Goal: Task Accomplishment & Management: Use online tool/utility

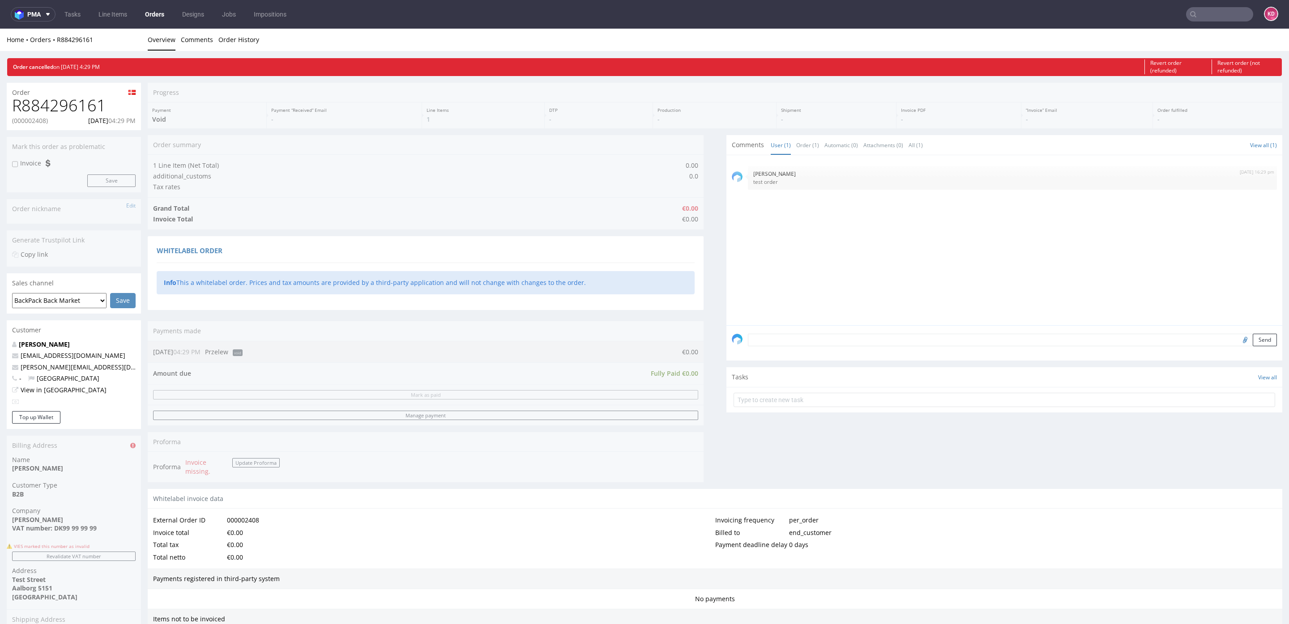
click at [157, 20] on link "Orders" at bounding box center [155, 14] width 30 height 14
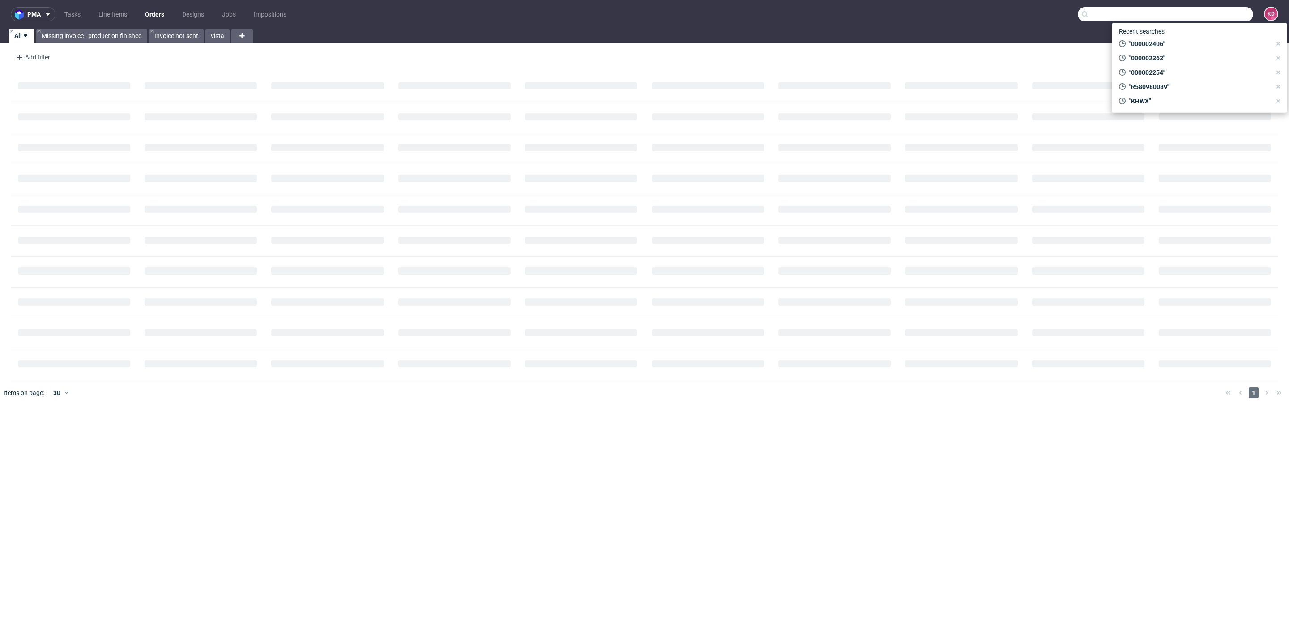
click at [1221, 13] on input "text" at bounding box center [1165, 14] width 175 height 14
paste input "R672969626_FVAP"
type input "R672969626"
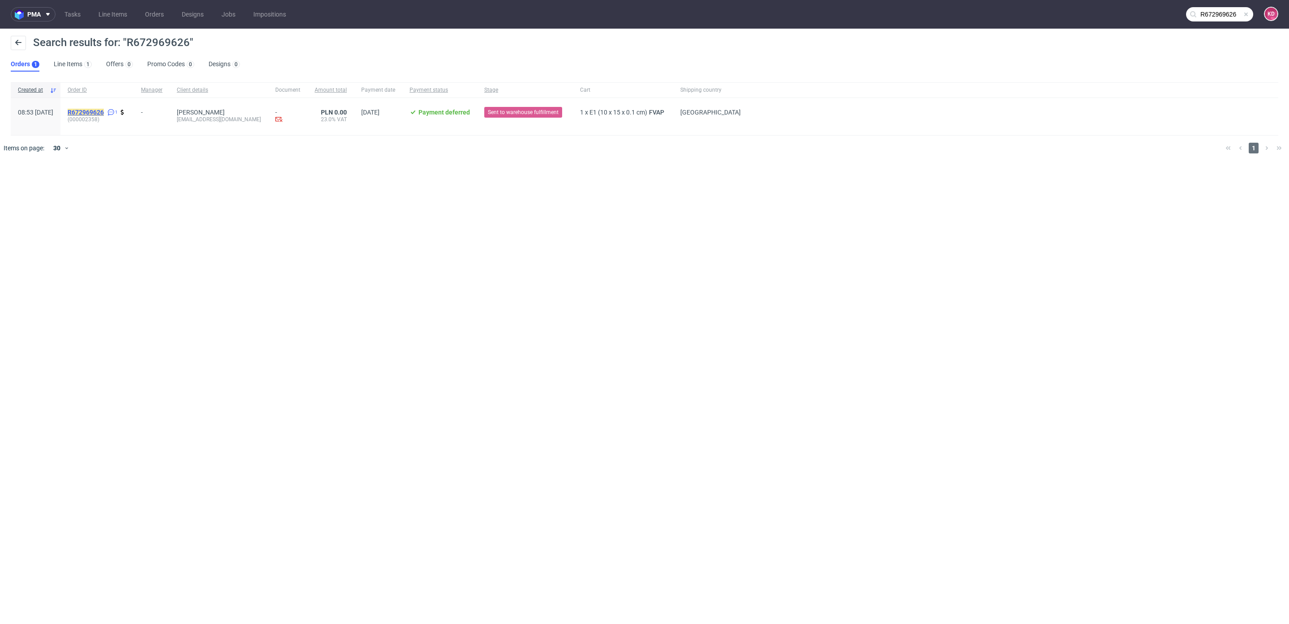
click at [103, 111] on mark "R672969626" at bounding box center [86, 112] width 36 height 7
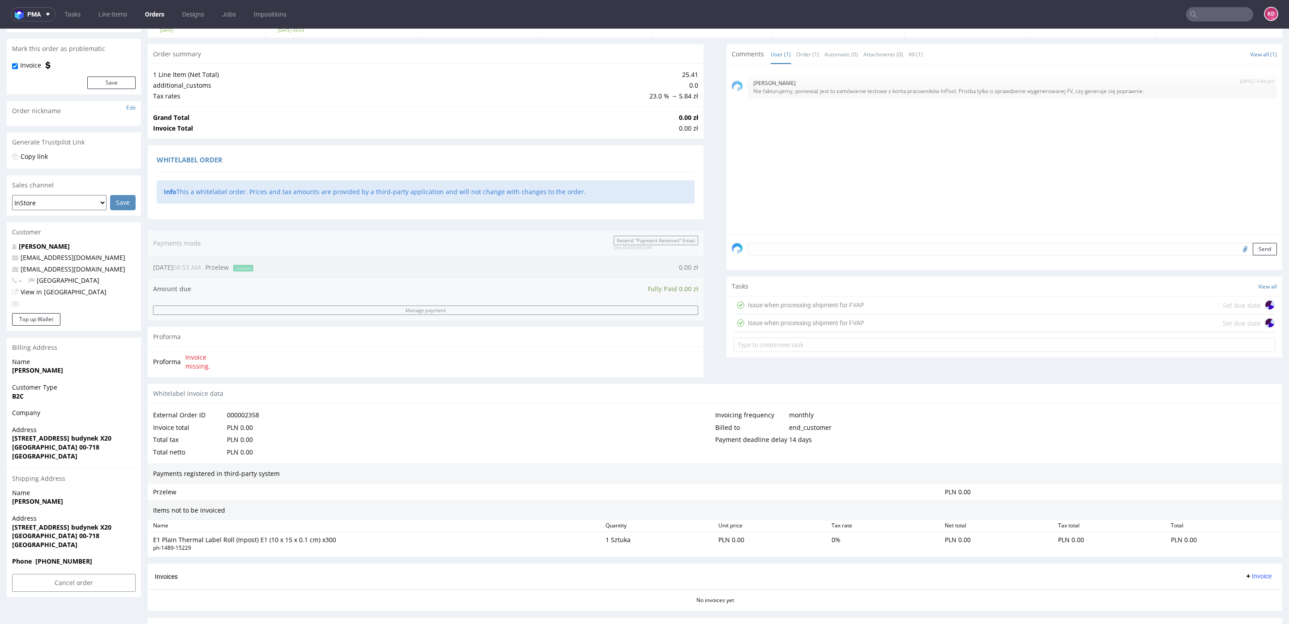
scroll to position [130, 0]
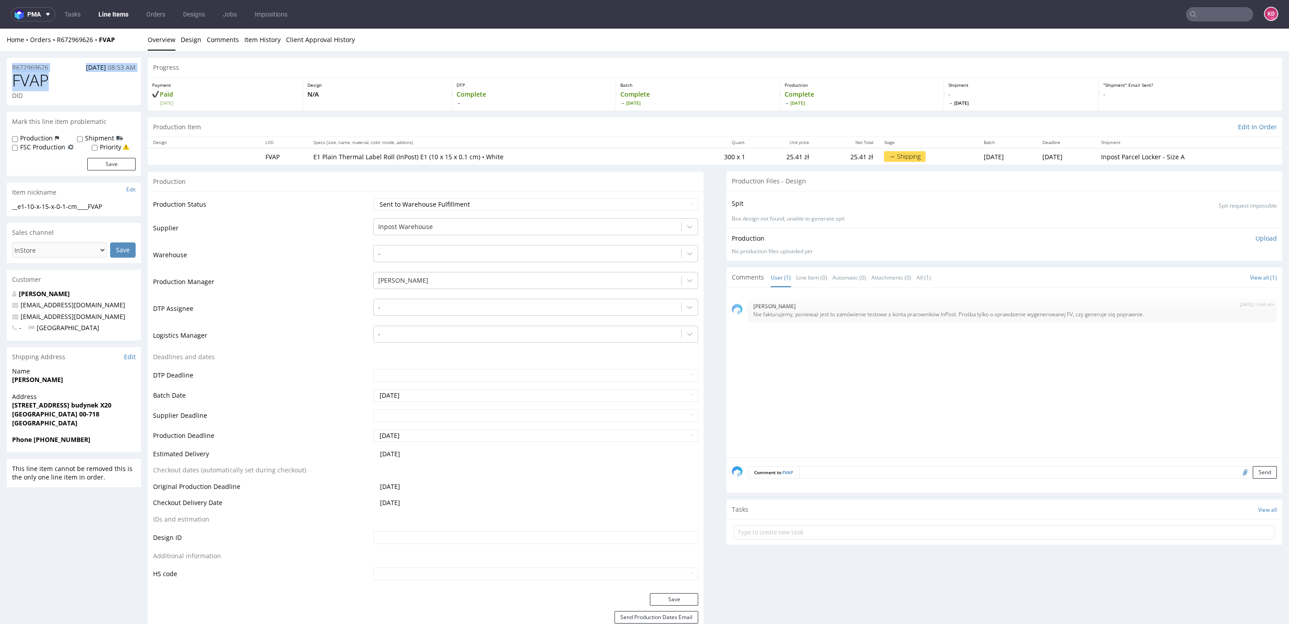
drag, startPoint x: 51, startPoint y: 79, endPoint x: 3, endPoint y: 71, distance: 49.0
copy section "R672969626 06.08.2025 08:53 AM FVAP"
click at [262, 42] on link "Item History" at bounding box center [262, 40] width 36 height 22
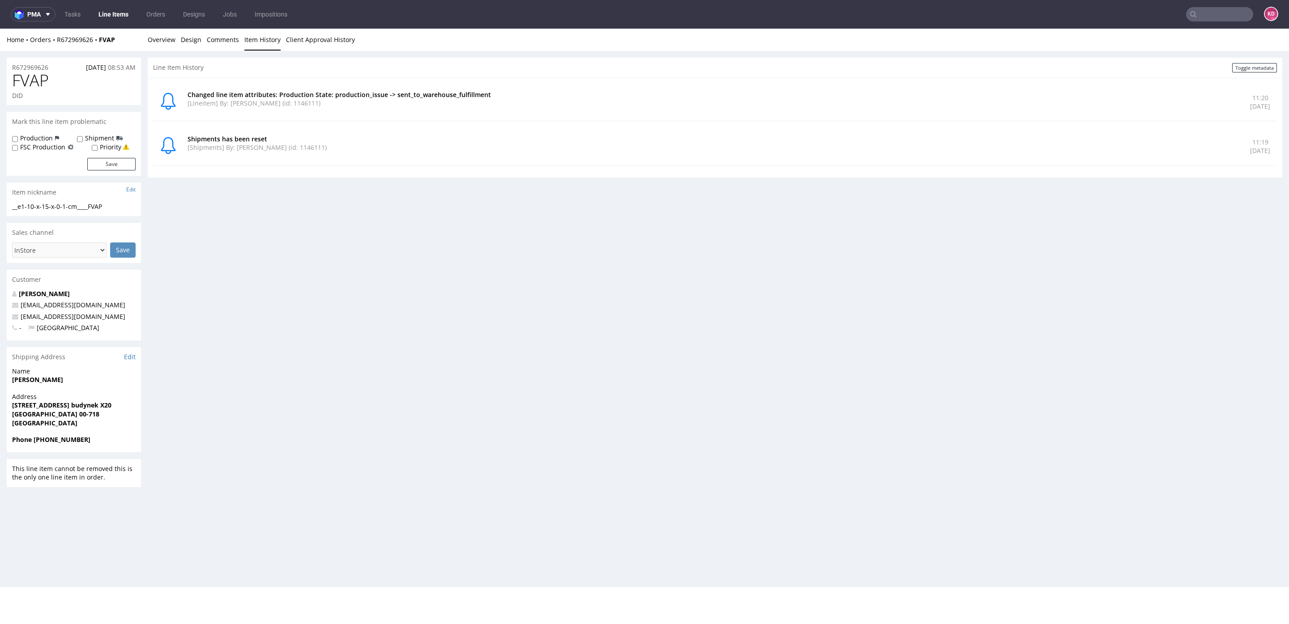
click at [350, 138] on p "Shipments has been reset" at bounding box center [714, 139] width 1052 height 9
click at [323, 40] on link "Client Approval History" at bounding box center [320, 40] width 69 height 22
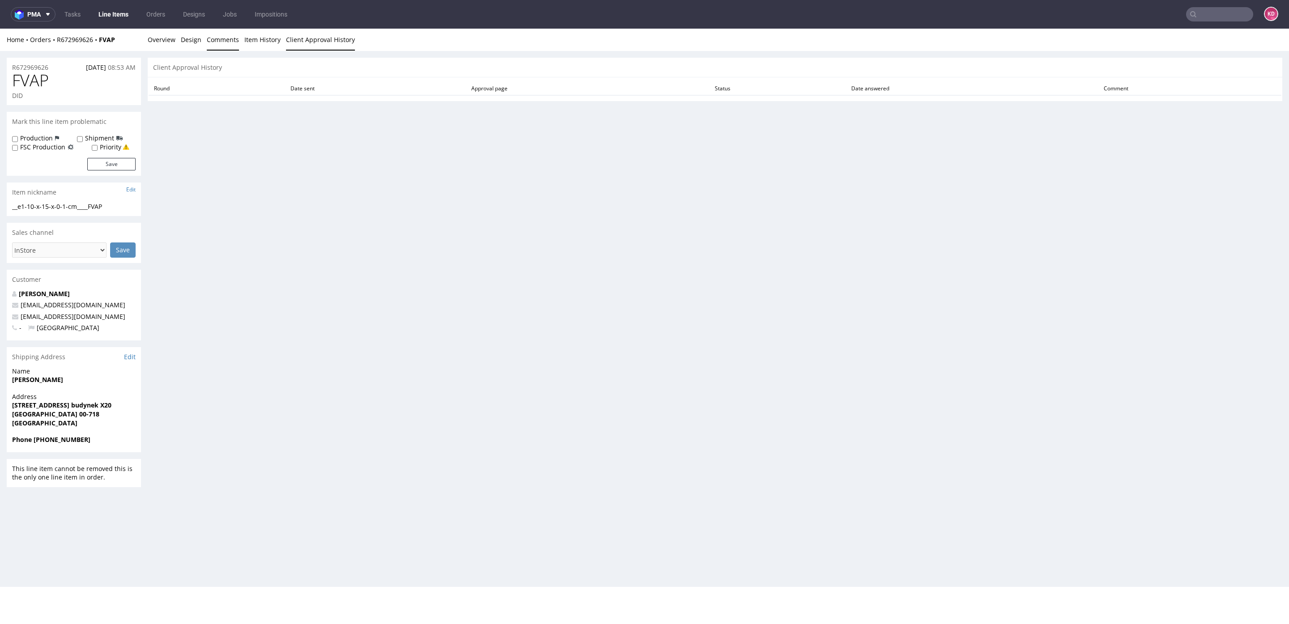
click at [209, 39] on link "Comments" at bounding box center [223, 40] width 32 height 22
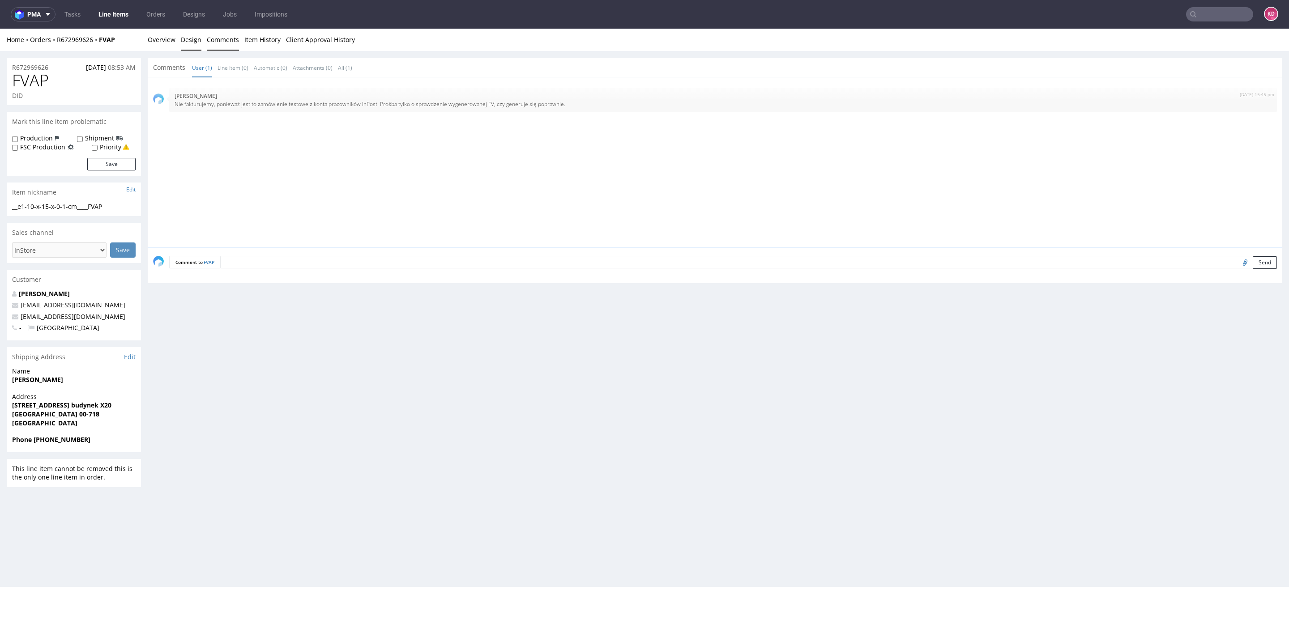
click at [193, 43] on link "Design" at bounding box center [191, 40] width 21 height 22
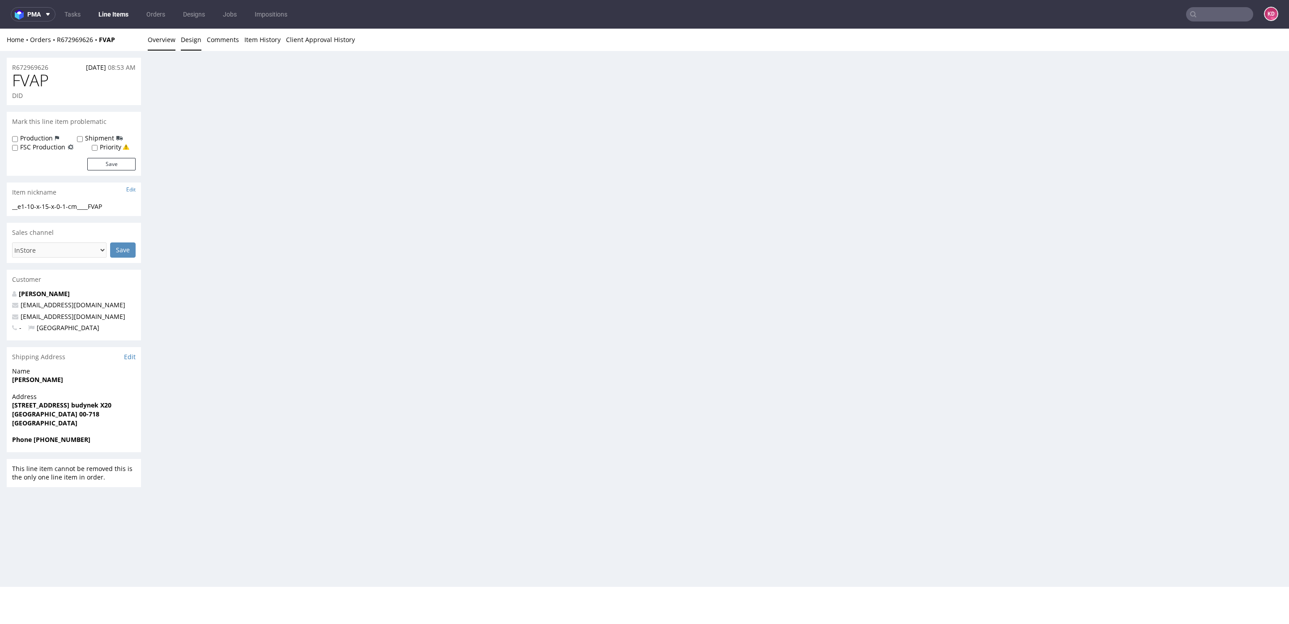
click at [160, 41] on link "Overview" at bounding box center [162, 40] width 28 height 22
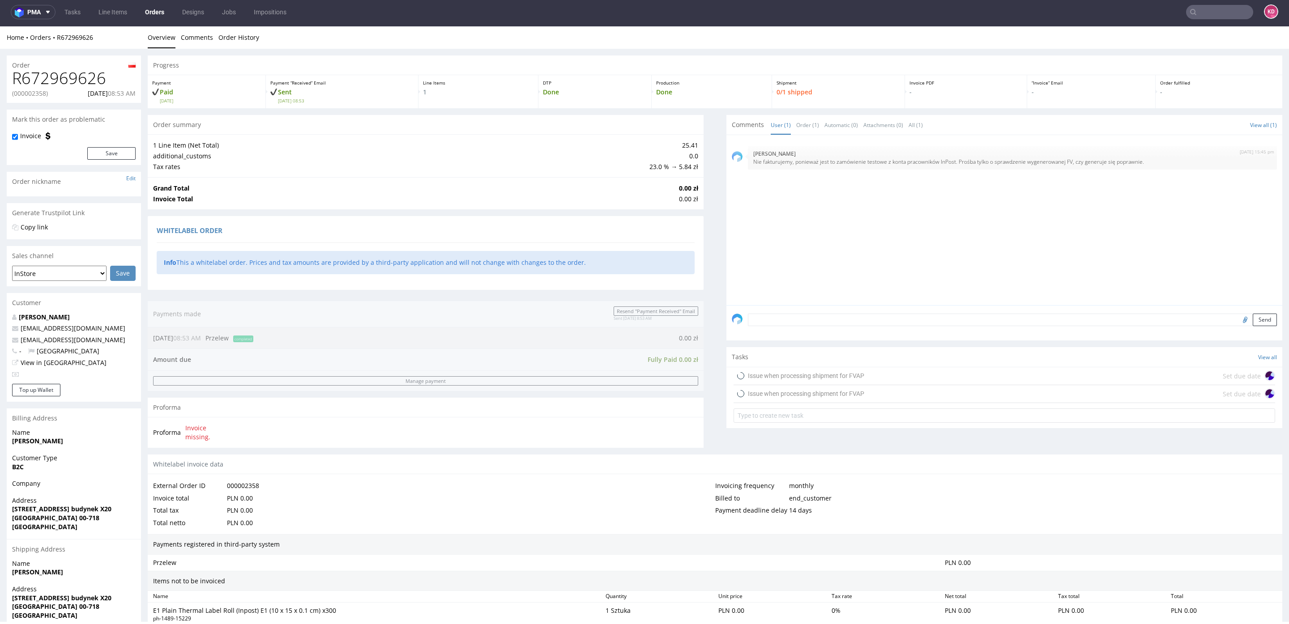
click at [36, 93] on p "(000002358)" at bounding box center [30, 93] width 36 height 9
copy p "000002358"
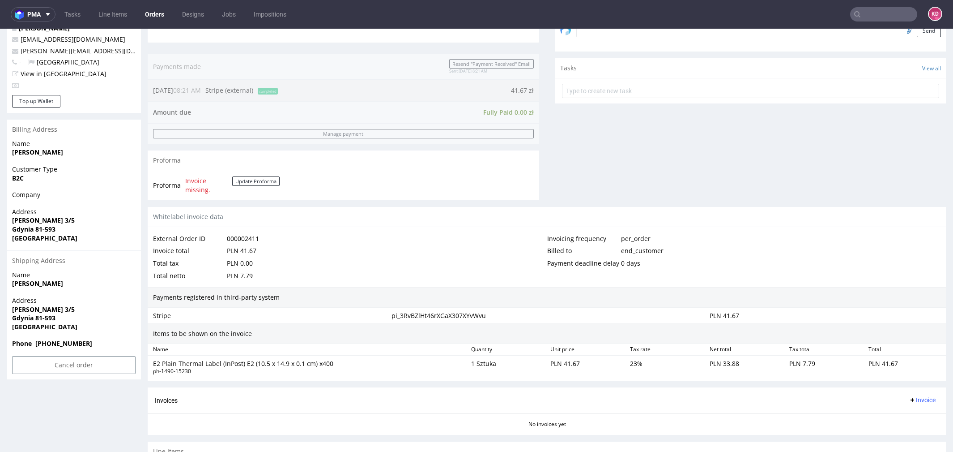
scroll to position [344, 0]
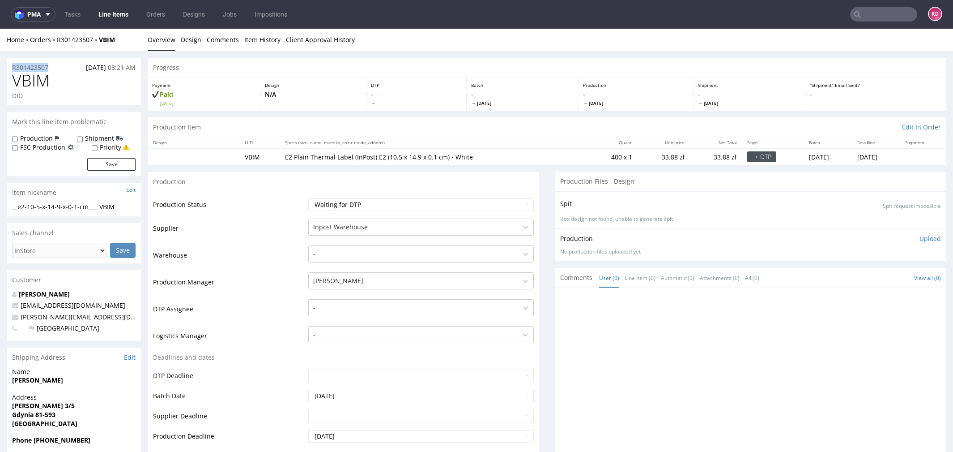
drag, startPoint x: 52, startPoint y: 65, endPoint x: 1, endPoint y: 64, distance: 51.5
copy p "R301423507"
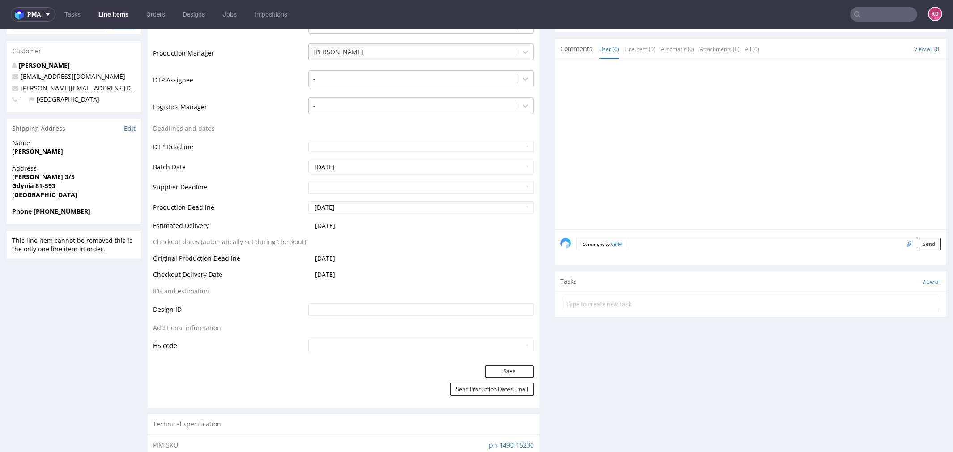
scroll to position [277, 0]
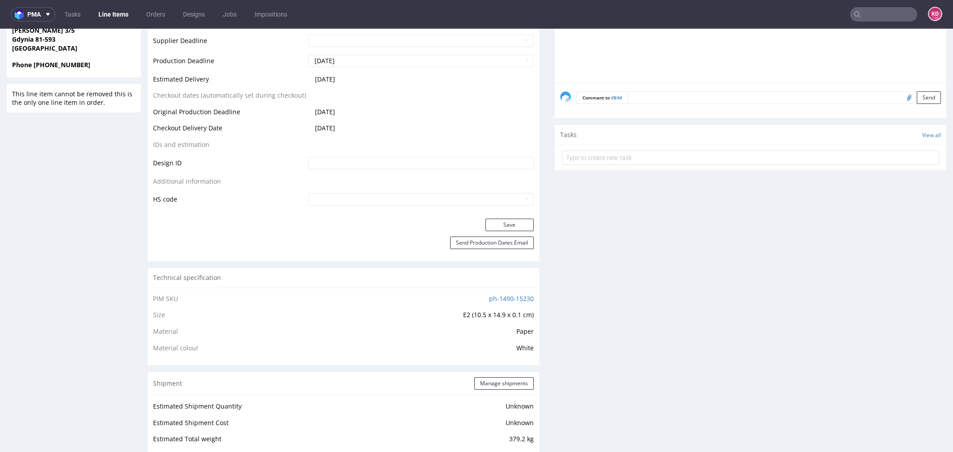
scroll to position [627, 0]
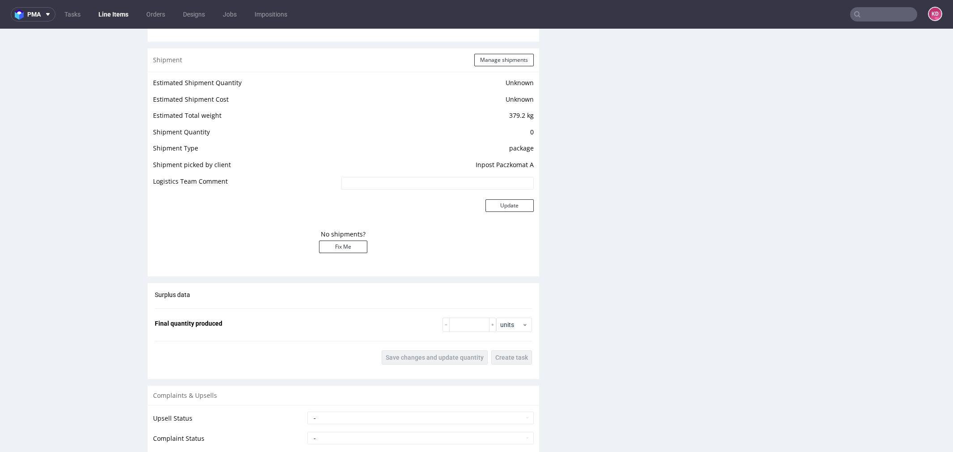
scroll to position [705, 0]
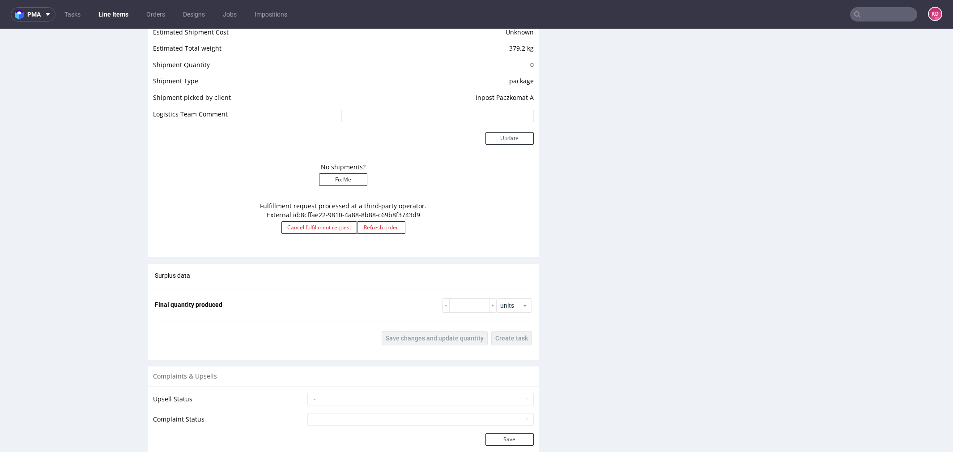
scroll to position [779, 0]
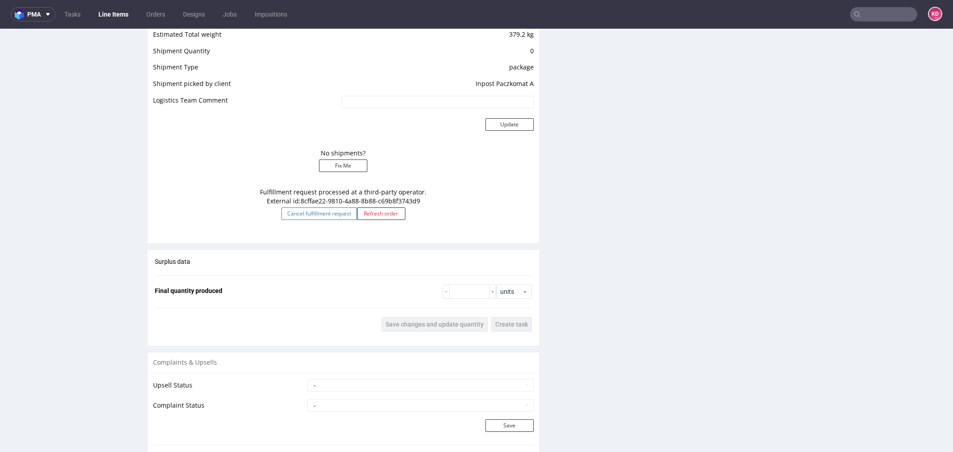
click at [314, 214] on button "Cancel fulfillment request" at bounding box center [319, 213] width 76 height 13
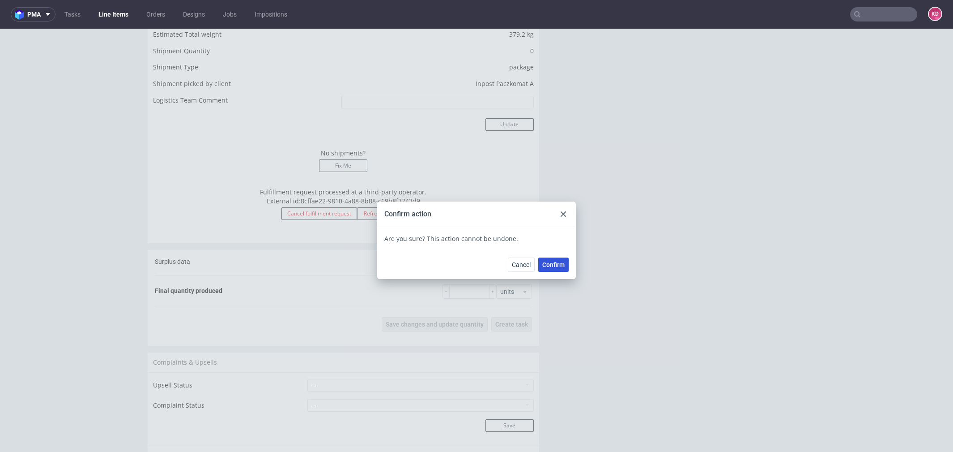
click at [555, 267] on span "Confirm" at bounding box center [553, 264] width 22 height 6
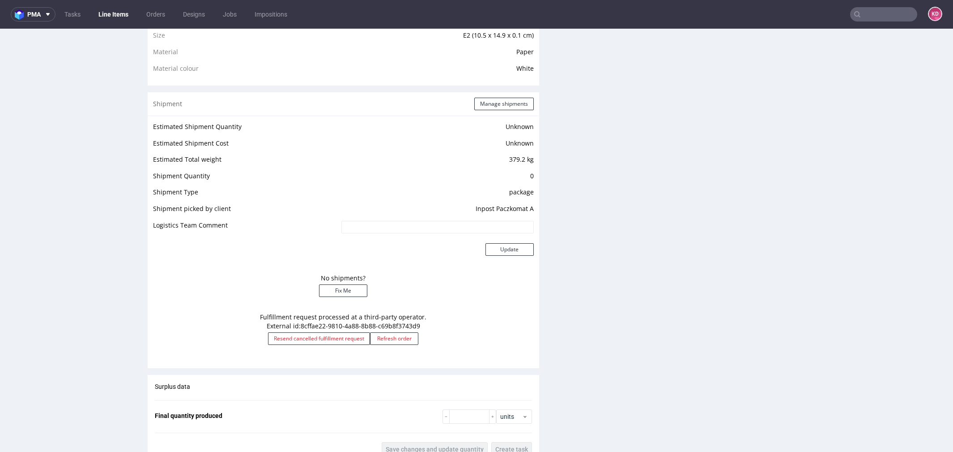
scroll to position [662, 0]
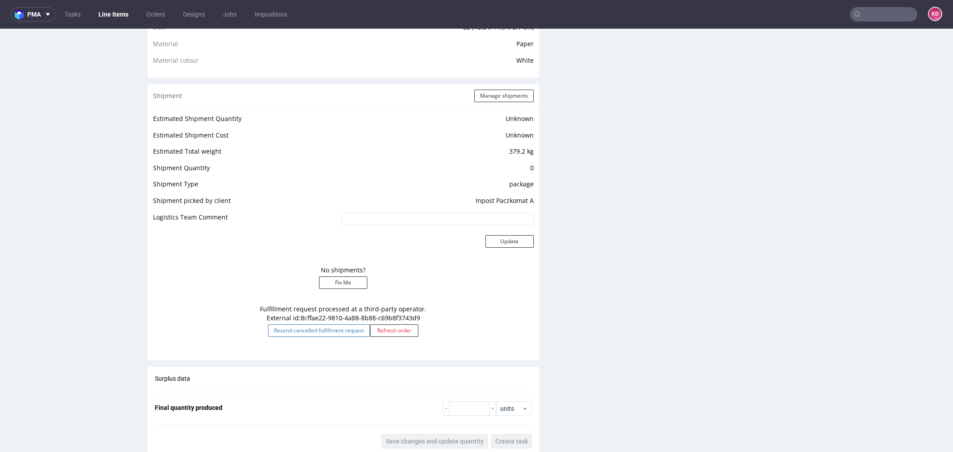
click at [332, 330] on button "Resend cancelled fulfillment request" at bounding box center [319, 330] width 102 height 13
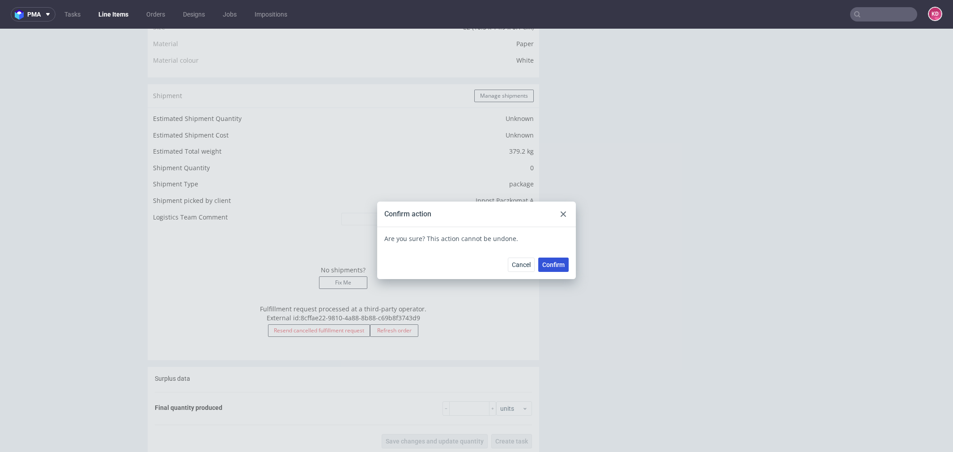
click at [547, 268] on span "Confirm" at bounding box center [553, 264] width 22 height 6
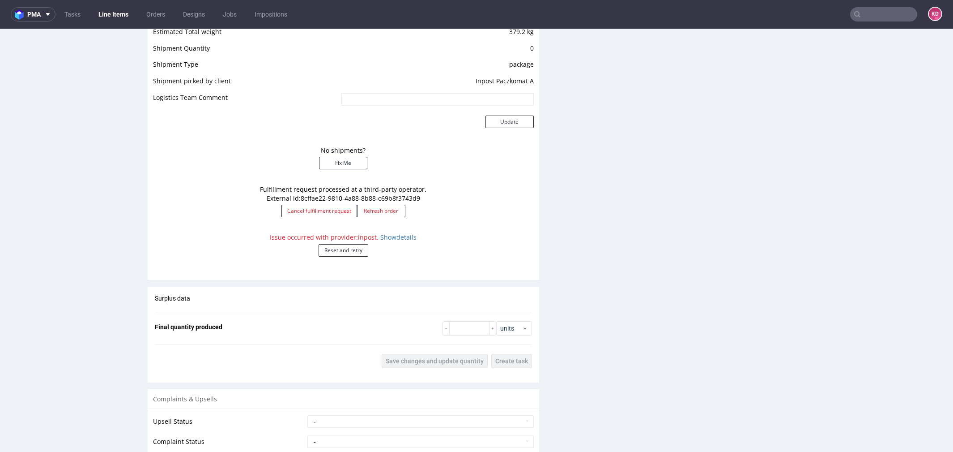
scroll to position [788, 0]
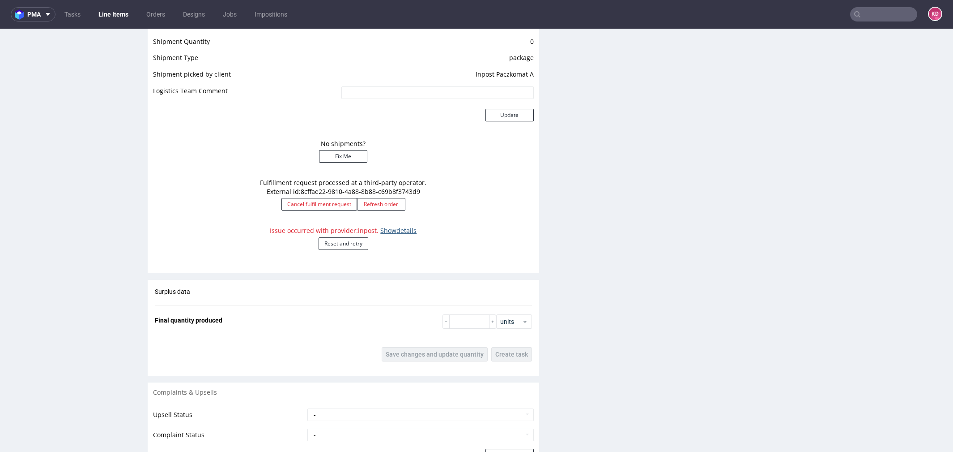
click at [394, 229] on link "Show details" at bounding box center [398, 230] width 36 height 9
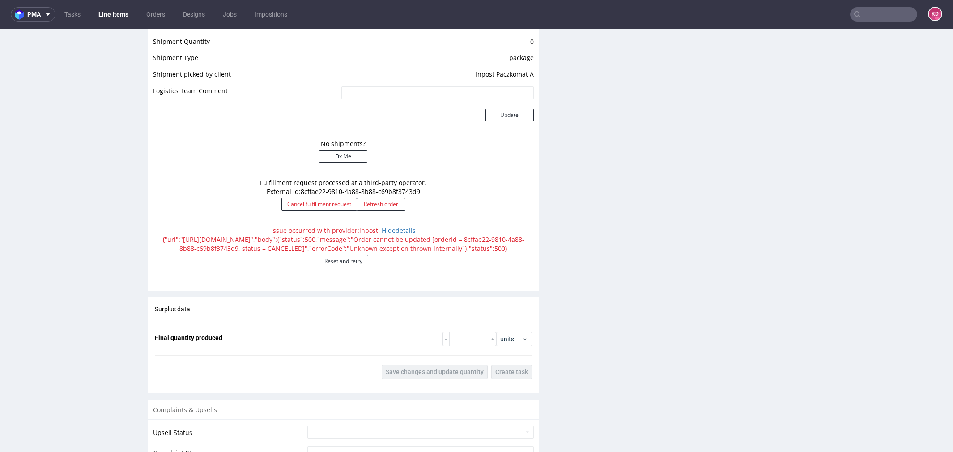
click at [456, 268] on div "Issue occurred with provider: inpost . Hide details {"url":"https://warehouse-p…" at bounding box center [343, 250] width 381 height 57
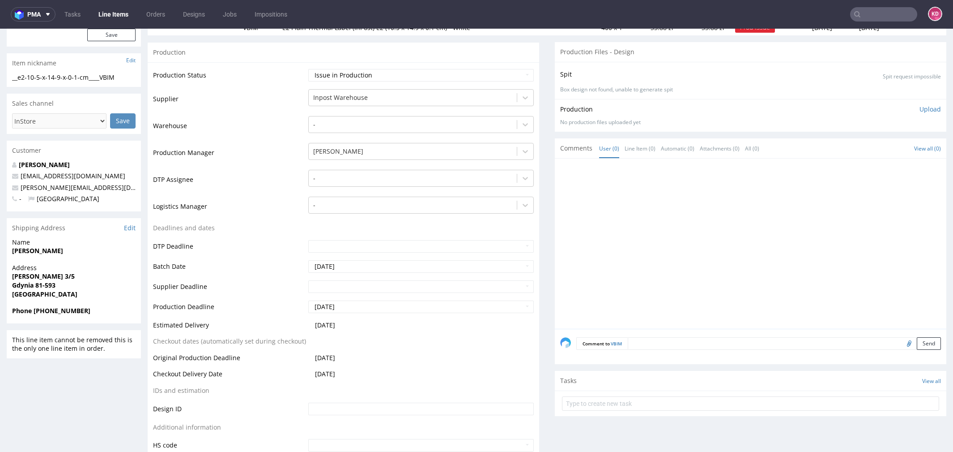
scroll to position [0, 0]
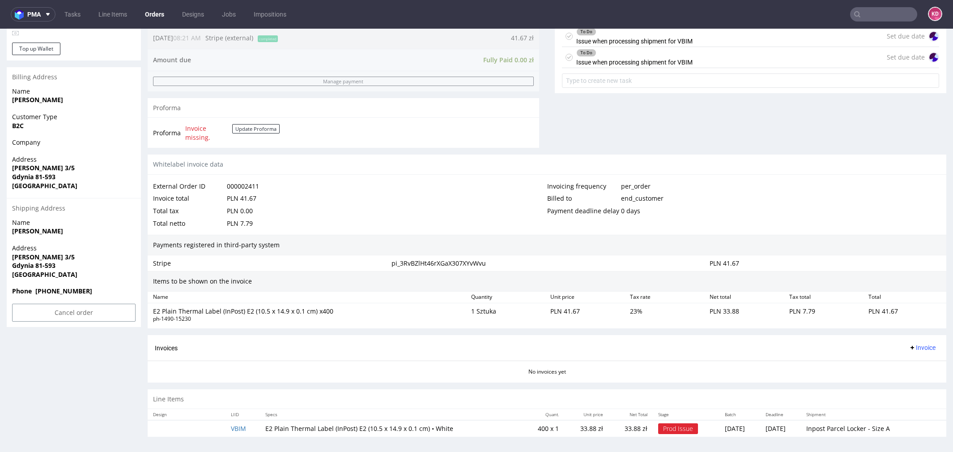
scroll to position [3, 0]
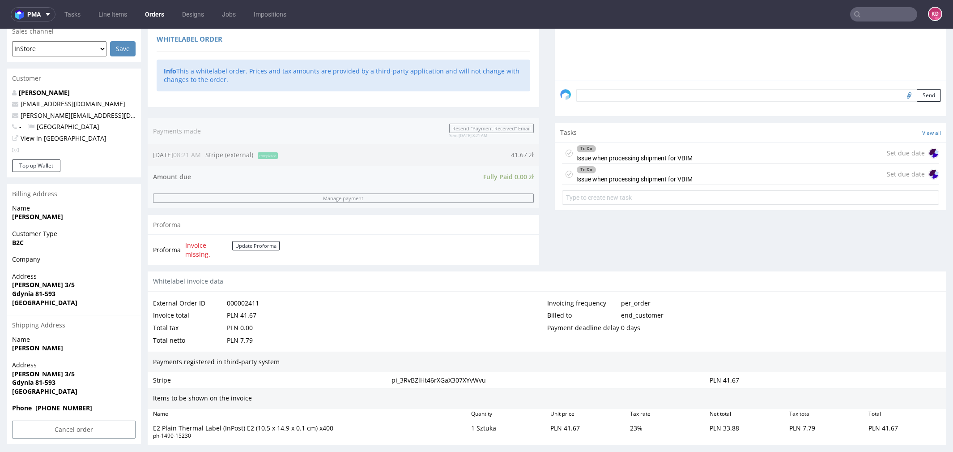
scroll to position [344, 0]
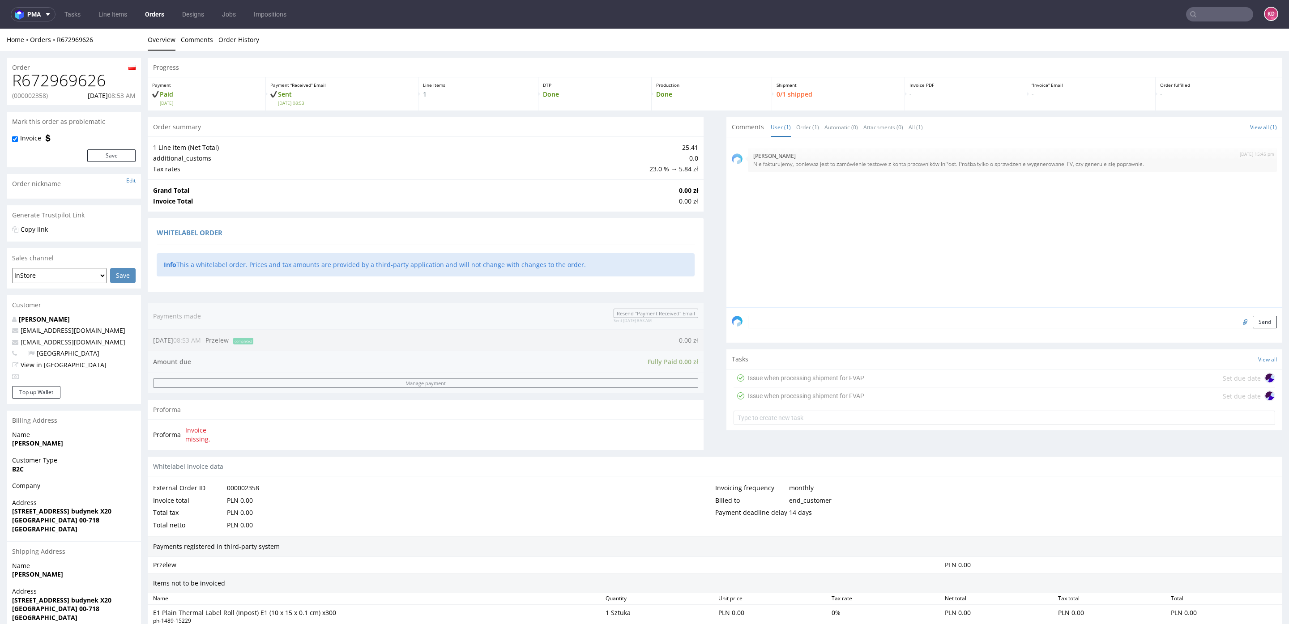
scroll to position [130, 0]
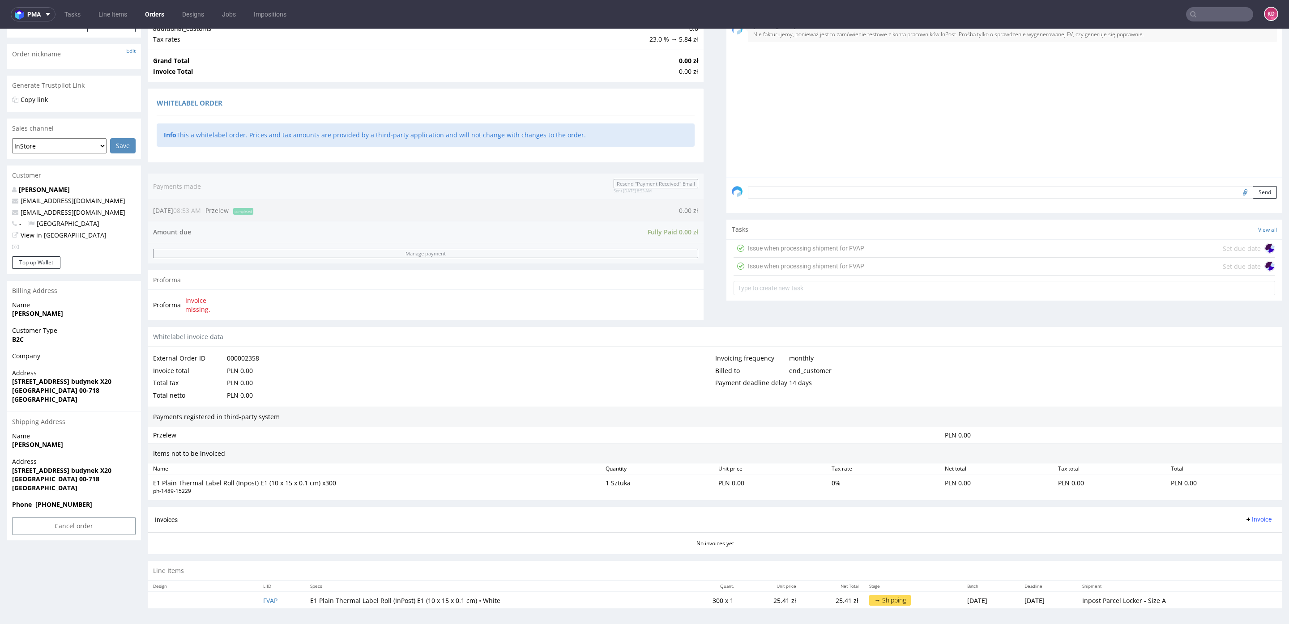
scroll to position [129, 0]
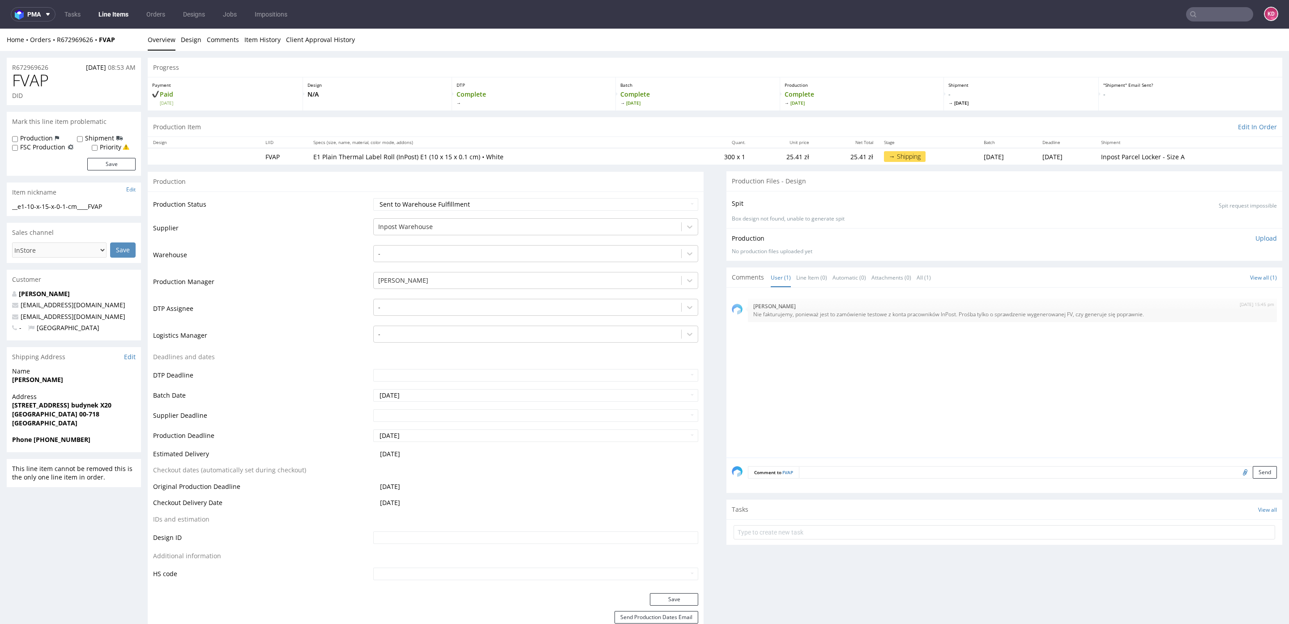
click at [953, 139] on th "Shipment" at bounding box center [1188, 142] width 187 height 11
drag, startPoint x: 120, startPoint y: 404, endPoint x: 4, endPoint y: 400, distance: 116.0
copy strong "Czerniakowska 87A budynek X20"
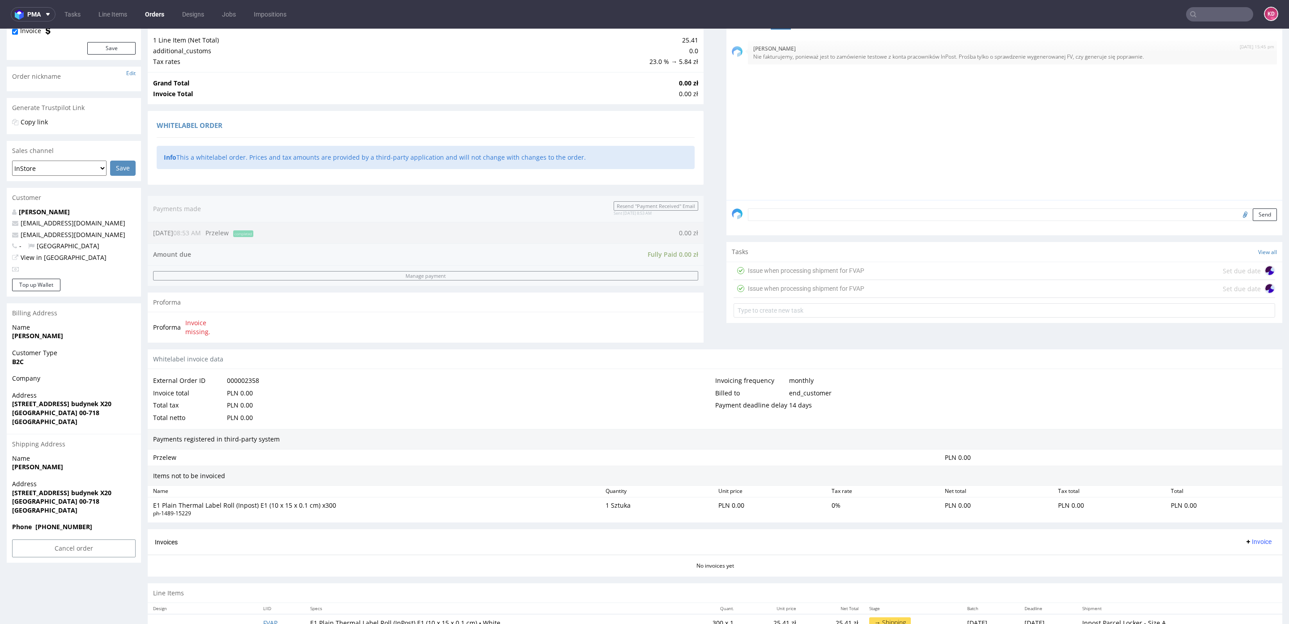
scroll to position [130, 0]
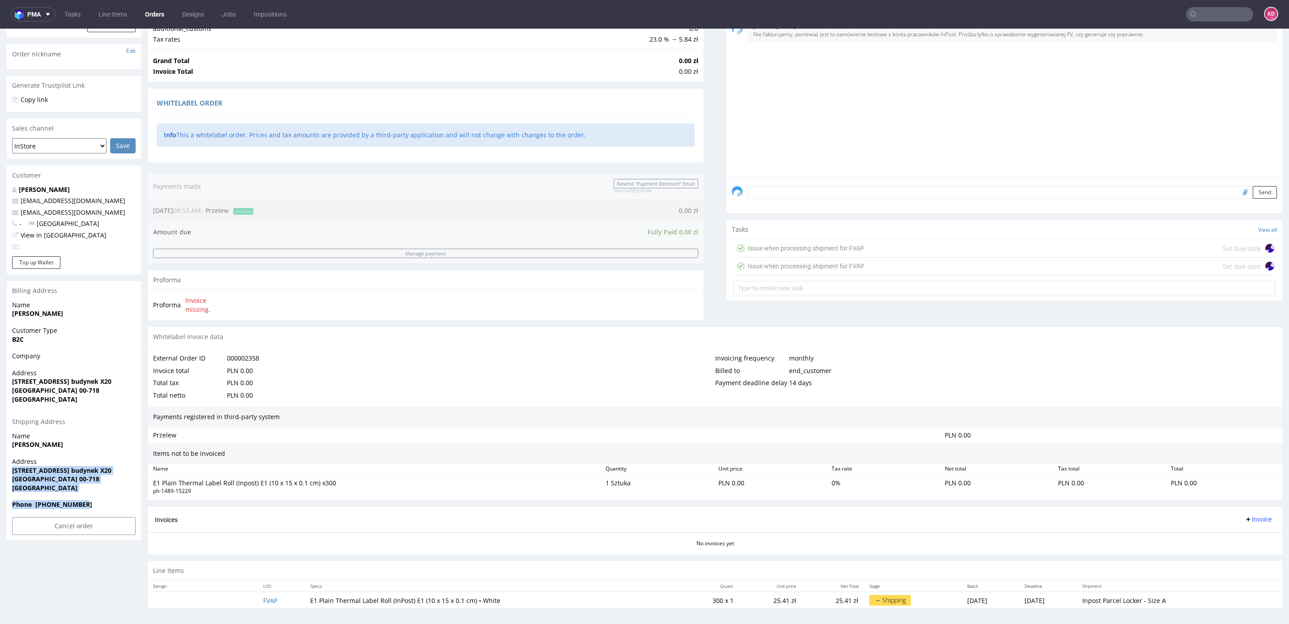
drag, startPoint x: 93, startPoint y: 504, endPoint x: 2, endPoint y: 469, distance: 97.6
click at [2, 451] on div "Order R672969626 (000002358) 06.08.2025 08:53 AM Mark this order as problematic…" at bounding box center [644, 271] width 1289 height 701
copy section "Czerniakowska 87A budynek X20 WARSZAWA 00-718 Poland Phone +48 690369908"
click at [103, 451] on div "Address Czerniakowska 87A budynek X20 WARSZAWA 00-718 Poland" at bounding box center [74, 478] width 134 height 43
drag, startPoint x: 102, startPoint y: 507, endPoint x: 9, endPoint y: 420, distance: 128.2
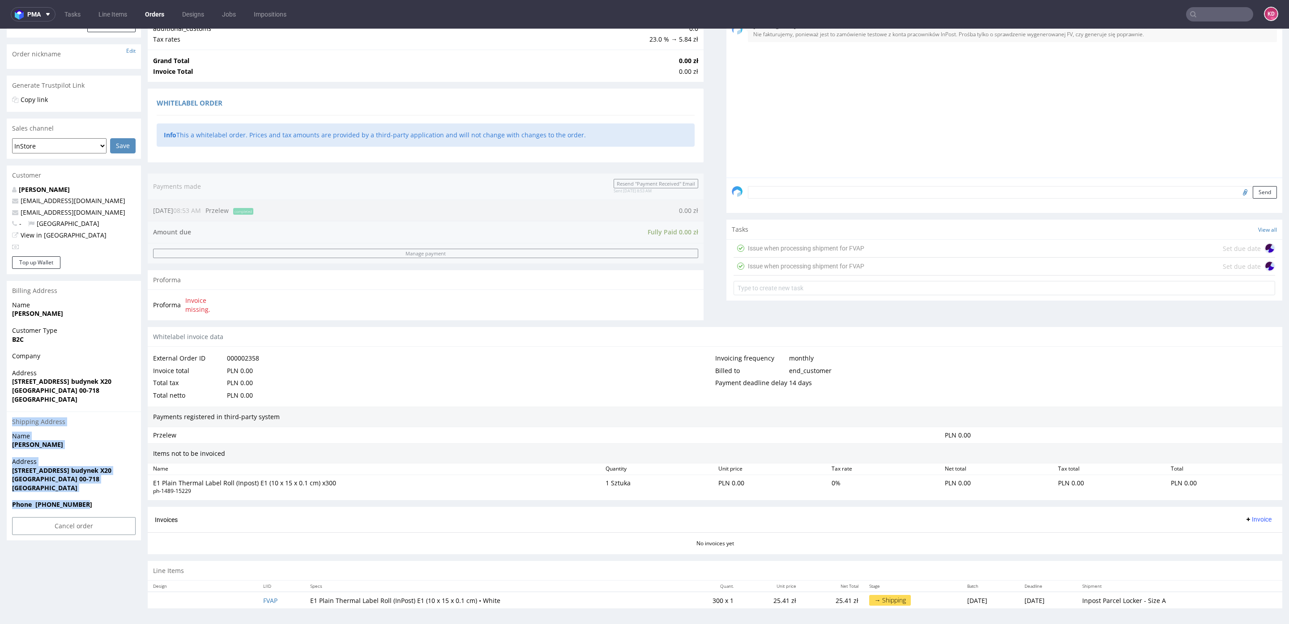
click at [9, 420] on section "Billing Address Name Tomasz Szczekowski Customer Type B2C Company Address Czern…" at bounding box center [74, 411] width 134 height 260
copy section "Shipping Address Name Tomasz Szczekowski Address Czerniakowska 87A budynek X20 …"
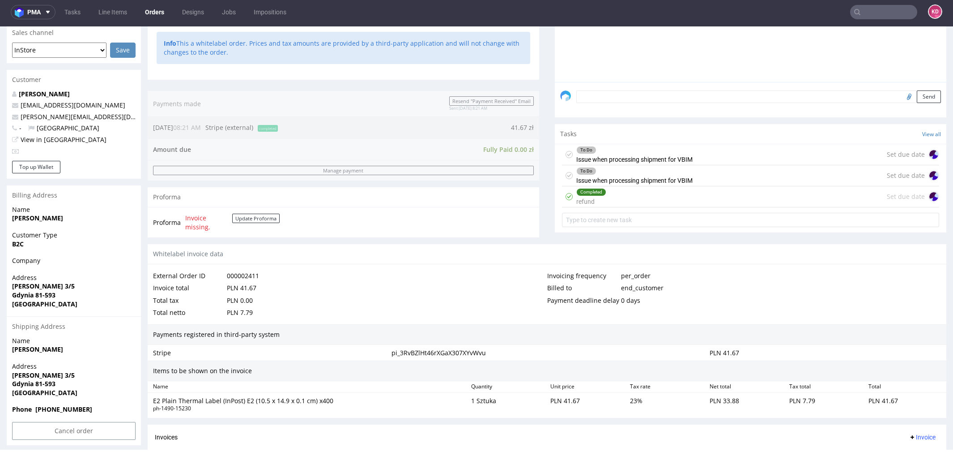
scroll to position [315, 0]
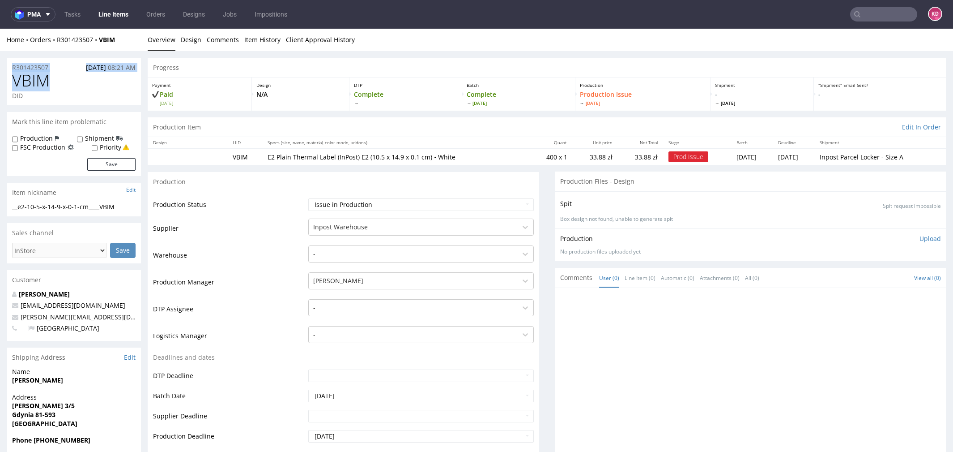
drag, startPoint x: 51, startPoint y: 81, endPoint x: 11, endPoint y: 69, distance: 41.3
click at [11, 69] on section "R301423507 12.08.2025 08:21 AM VBIM DID" at bounding box center [74, 82] width 134 height 48
copy section "R301423507 12.08.2025 08:21 AM VBIM"
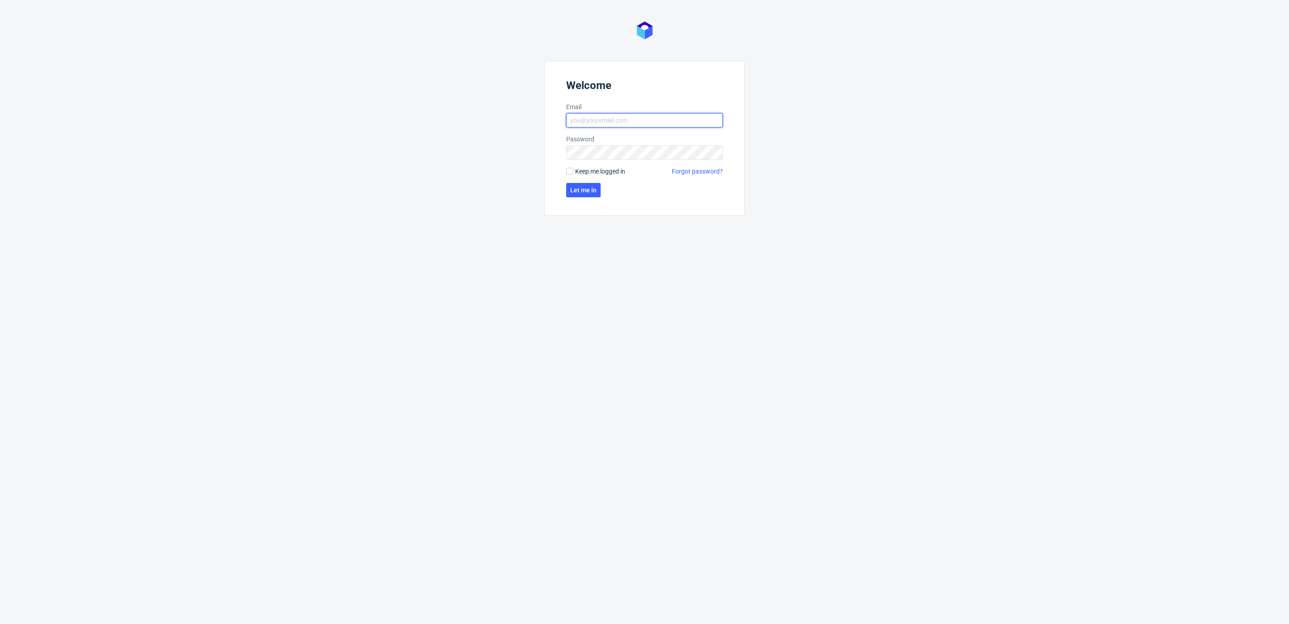
click at [623, 127] on input "Email" at bounding box center [644, 120] width 157 height 14
type input "[PERSON_NAME][EMAIL_ADDRESS][PERSON_NAME][DOMAIN_NAME]"
click button "Let me in" at bounding box center [583, 190] width 34 height 14
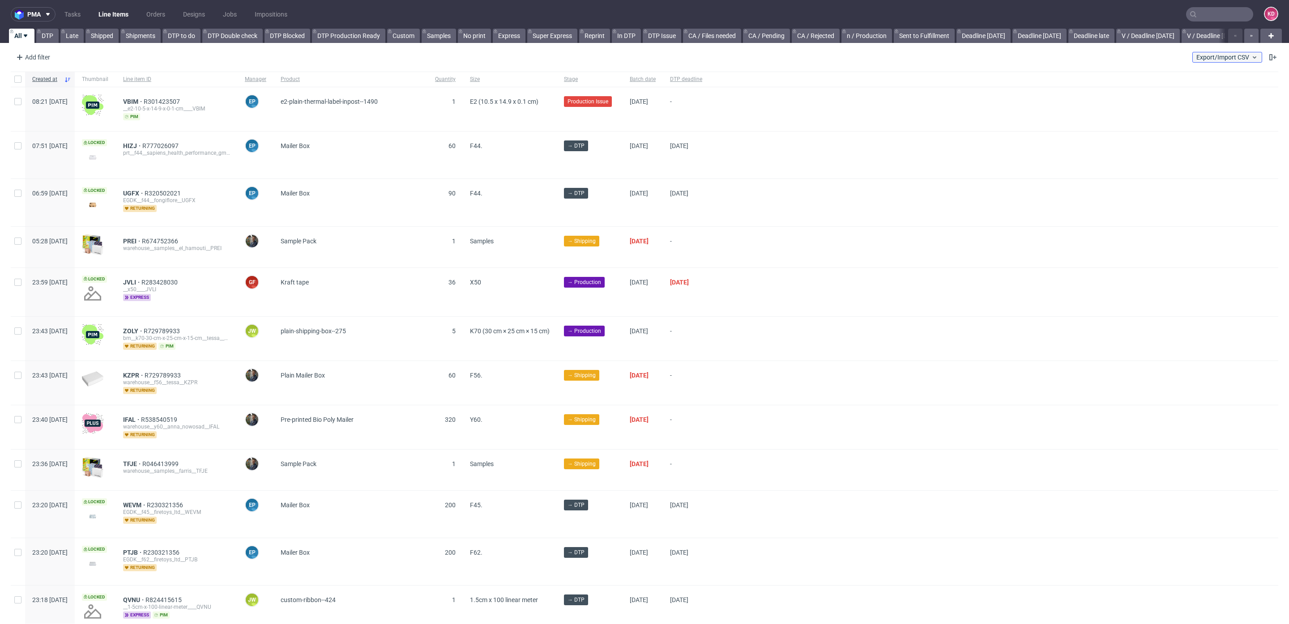
click at [1228, 57] on span "Export/Import CSV" at bounding box center [1227, 57] width 62 height 7
click at [1269, 57] on use at bounding box center [1272, 57] width 7 height 6
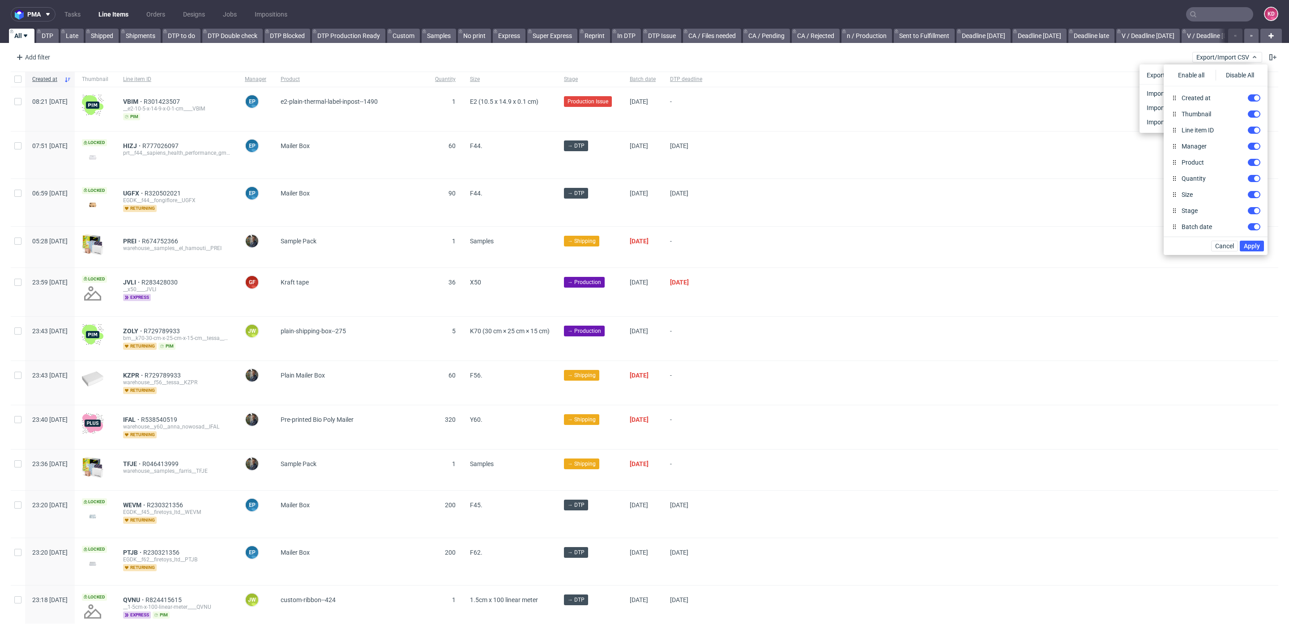
click at [1130, 66] on div "Add filter Hide filters Clear all Export/Import CSV" at bounding box center [644, 57] width 1289 height 21
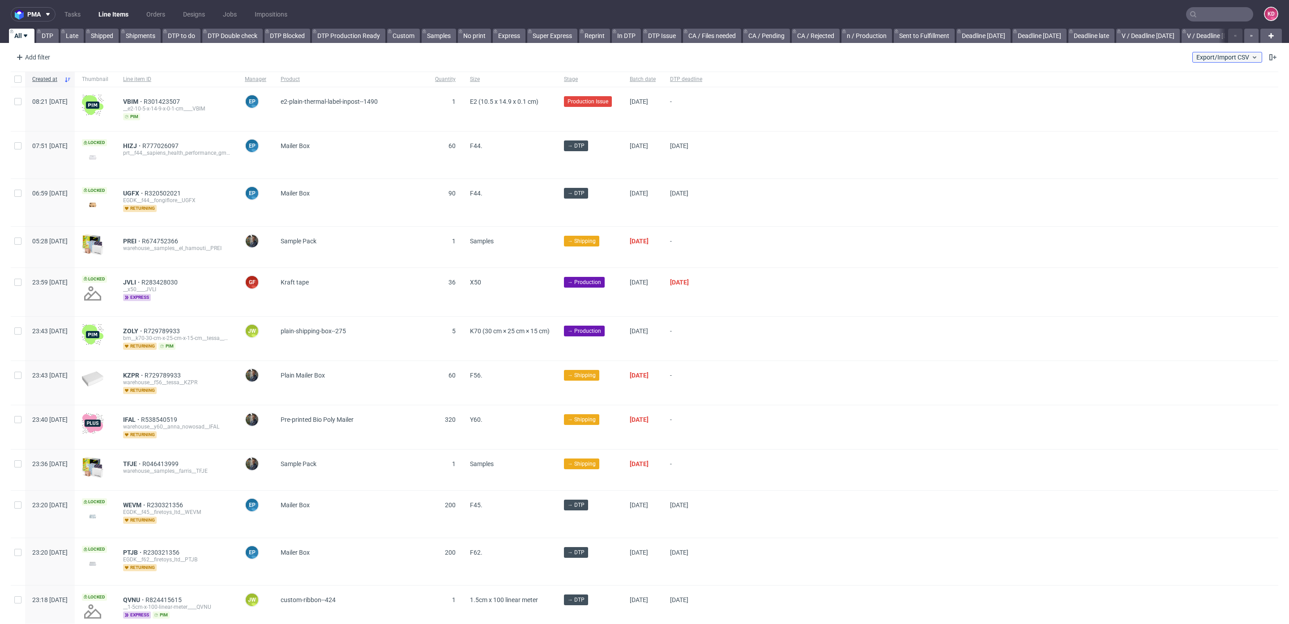
click at [1217, 59] on span "Export/Import CSV" at bounding box center [1227, 57] width 62 height 7
click at [1204, 76] on div "Export Production list" at bounding box center [1195, 75] width 105 height 14
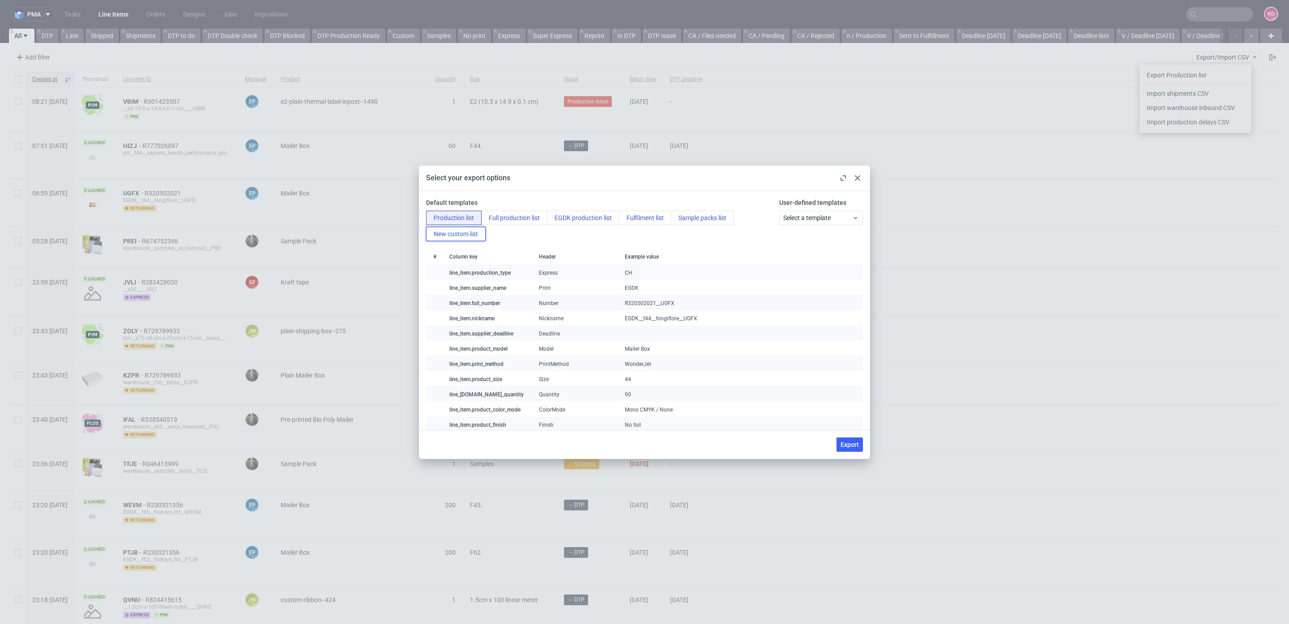
click at [448, 235] on button "New custom list" at bounding box center [456, 234] width 60 height 14
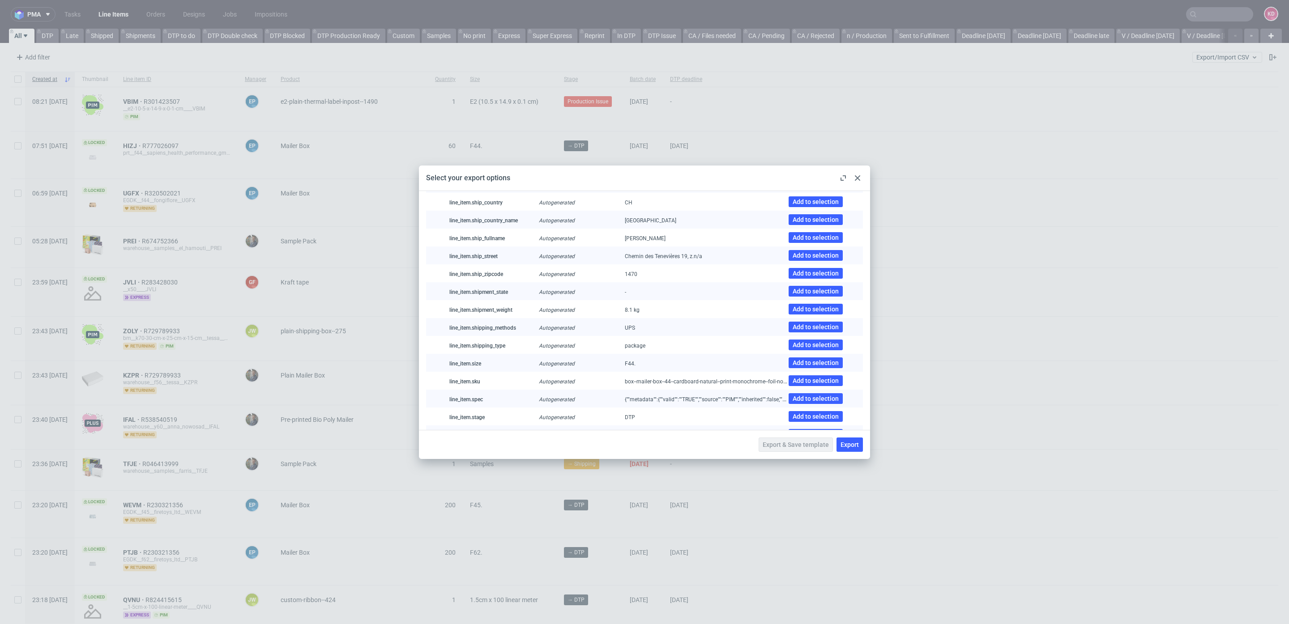
scroll to position [988, 0]
click at [861, 181] on div at bounding box center [857, 178] width 11 height 11
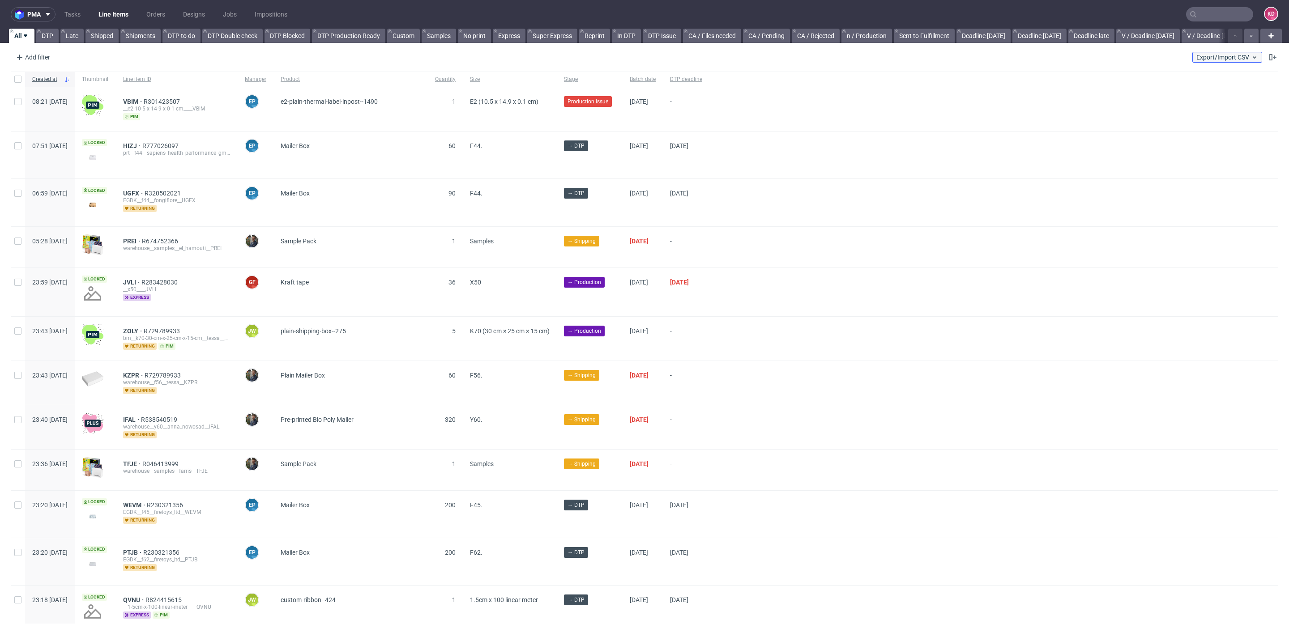
click at [1222, 55] on span "Export/Import CSV" at bounding box center [1227, 57] width 62 height 7
click at [1197, 69] on div "Export Production list" at bounding box center [1195, 75] width 105 height 14
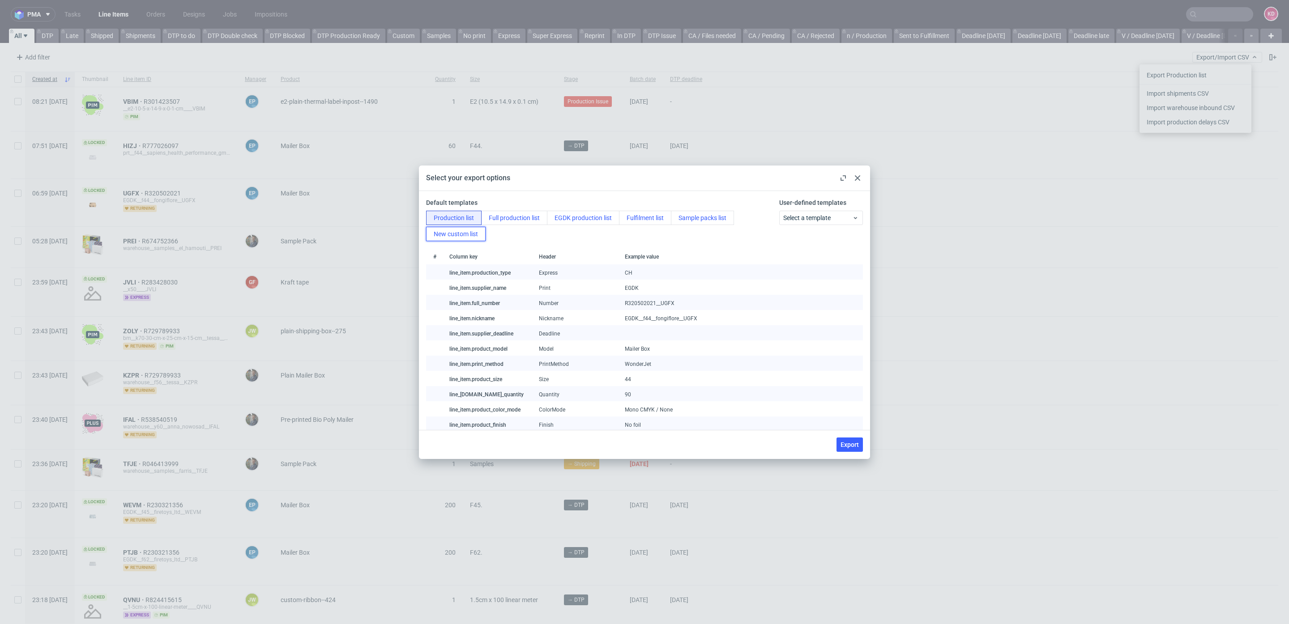
click at [466, 227] on button "New custom list" at bounding box center [456, 234] width 60 height 14
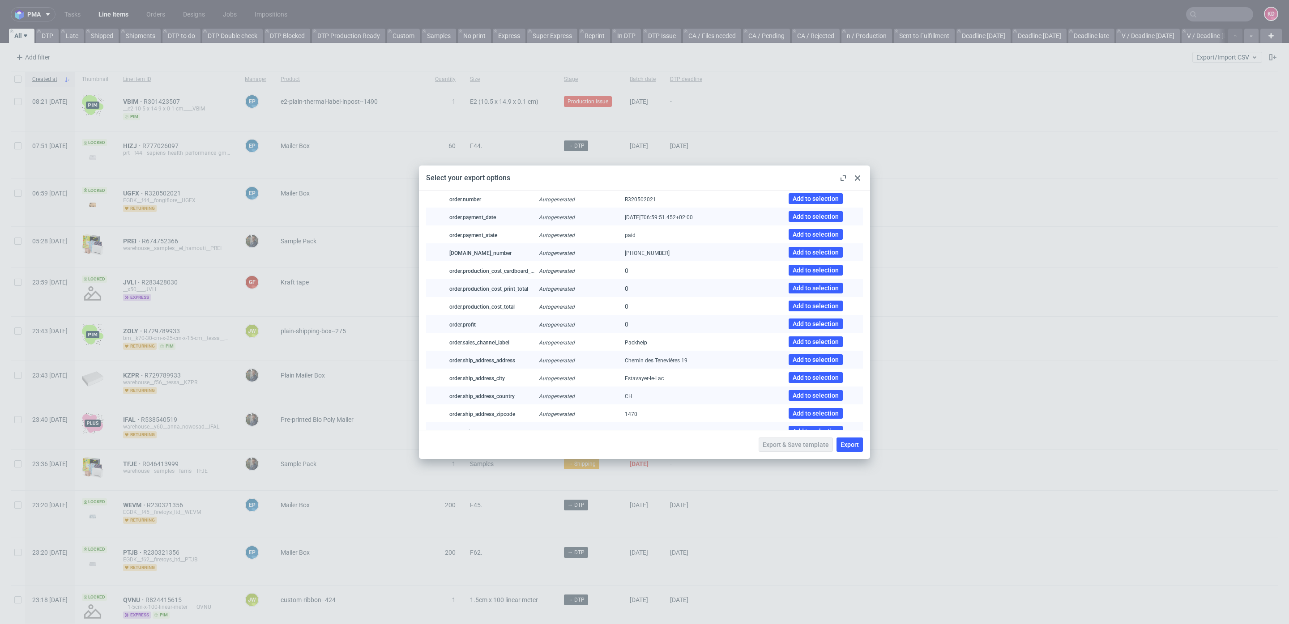
scroll to position [1523, 0]
click at [859, 174] on div at bounding box center [857, 178] width 11 height 11
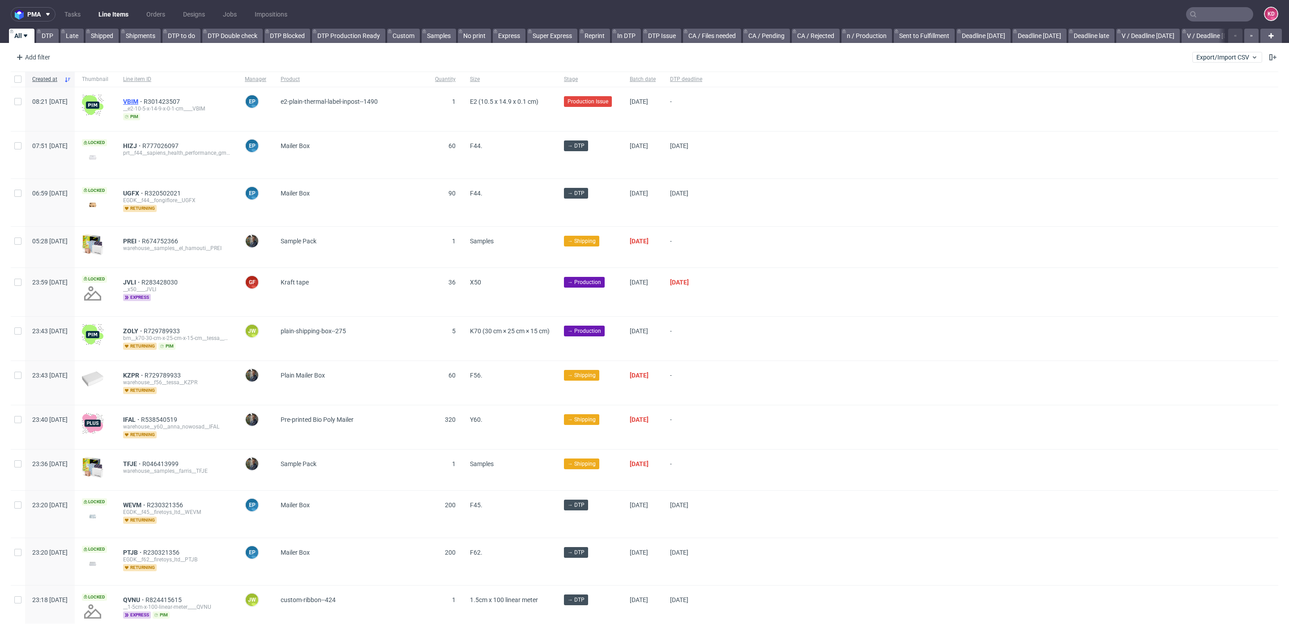
click at [144, 104] on span "VBIM" at bounding box center [133, 101] width 21 height 7
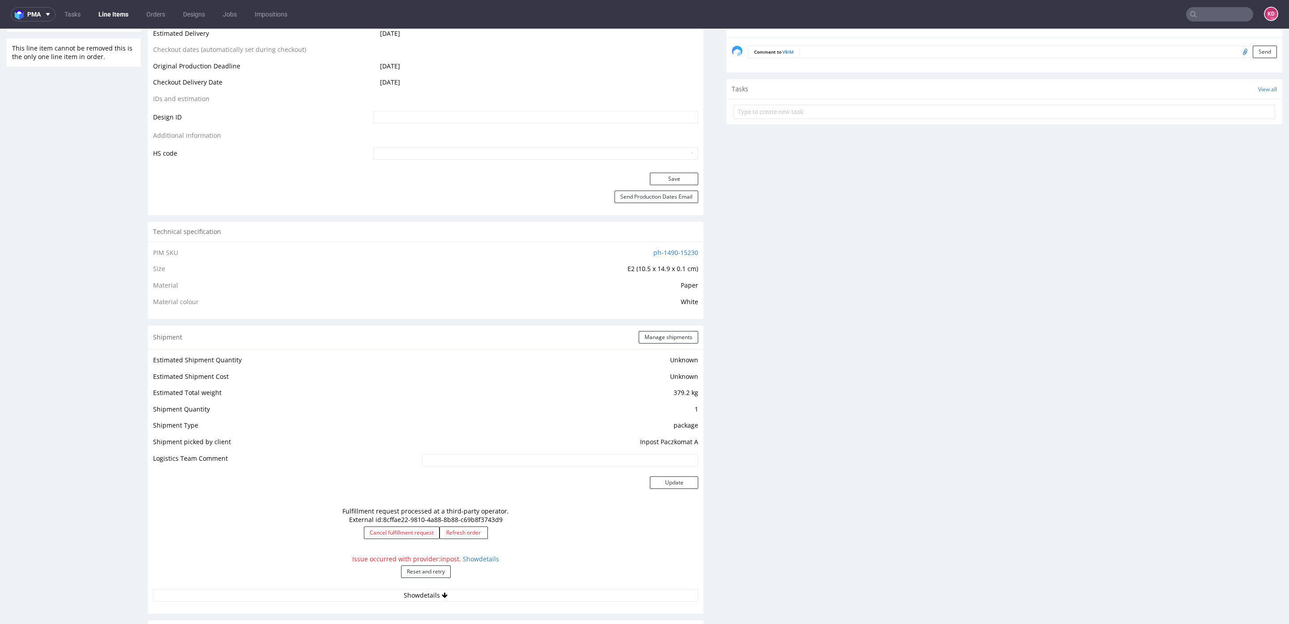
scroll to position [429, 0]
